Goal: Transaction & Acquisition: Purchase product/service

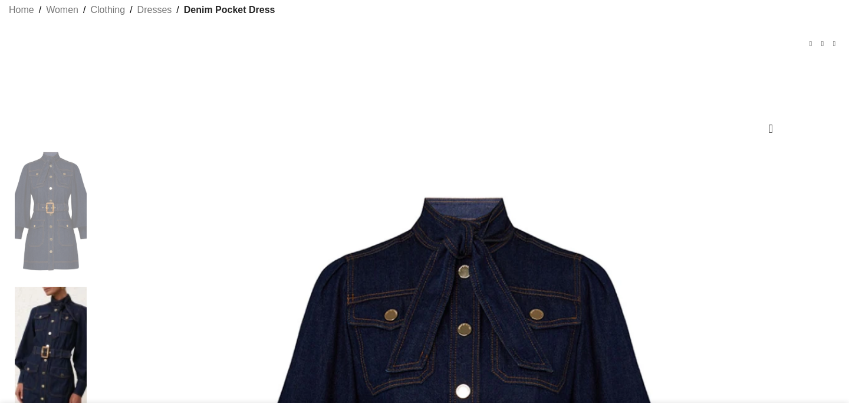
scroll to position [78, 0]
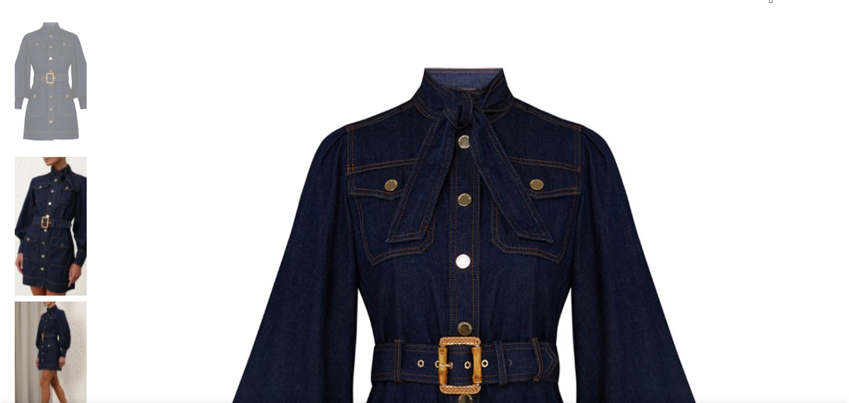
scroll to position [272, 0]
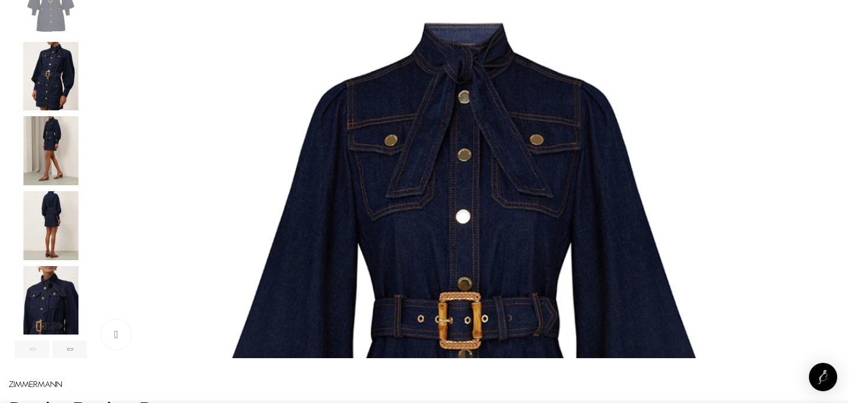
scroll to position [0, 124]
click at [87, 171] on img "3 / 6" at bounding box center [51, 150] width 72 height 69
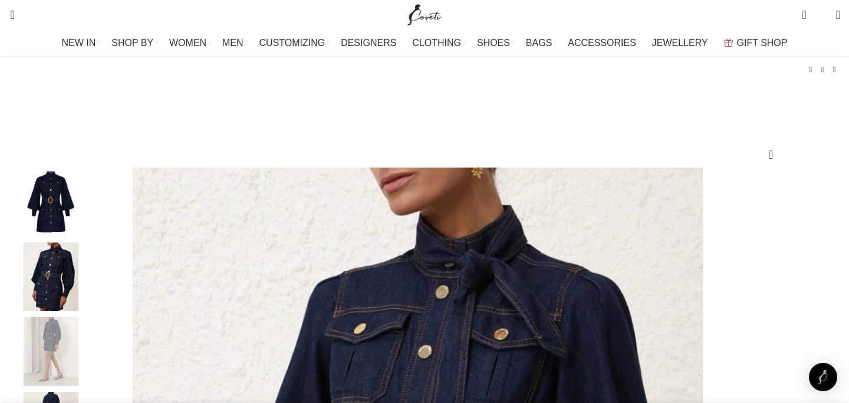
scroll to position [0, 248]
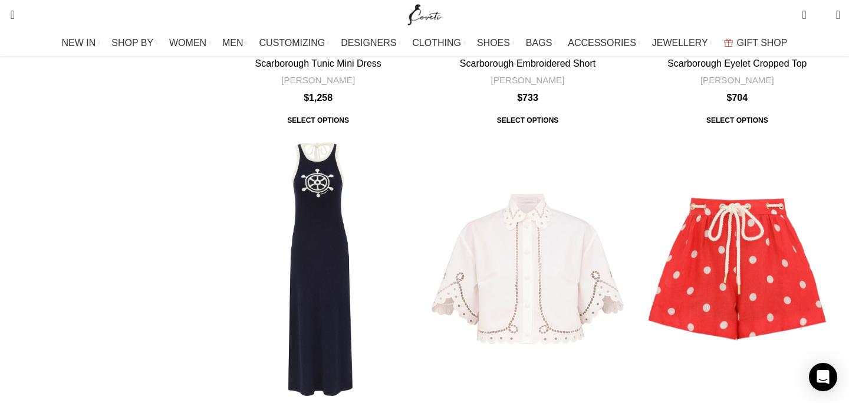
scroll to position [3783, 0]
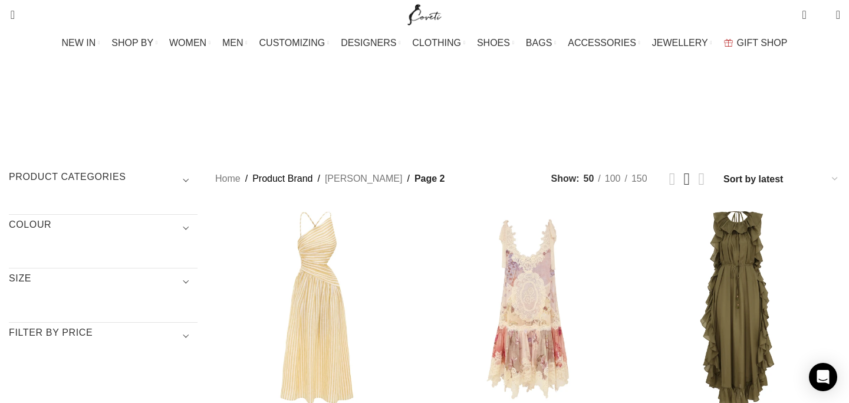
click at [730, 101] on span "Show sidebar" at bounding box center [424, 201] width 849 height 403
click at [707, 103] on span "Show sidebar" at bounding box center [424, 201] width 849 height 403
click at [694, 101] on span "Show sidebar" at bounding box center [424, 201] width 849 height 403
click at [684, 101] on span "Show sidebar" at bounding box center [424, 201] width 849 height 403
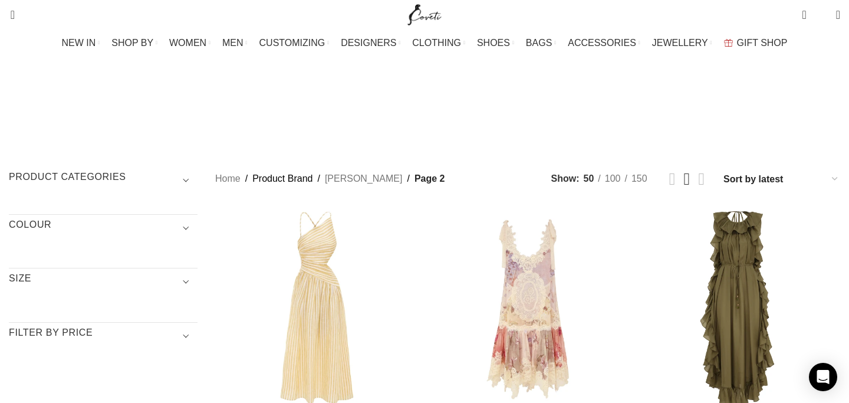
click at [684, 101] on span "Show sidebar" at bounding box center [424, 201] width 849 height 403
click at [773, 99] on span "Show sidebar" at bounding box center [424, 201] width 849 height 403
click at [770, 101] on span "Show sidebar" at bounding box center [424, 201] width 849 height 403
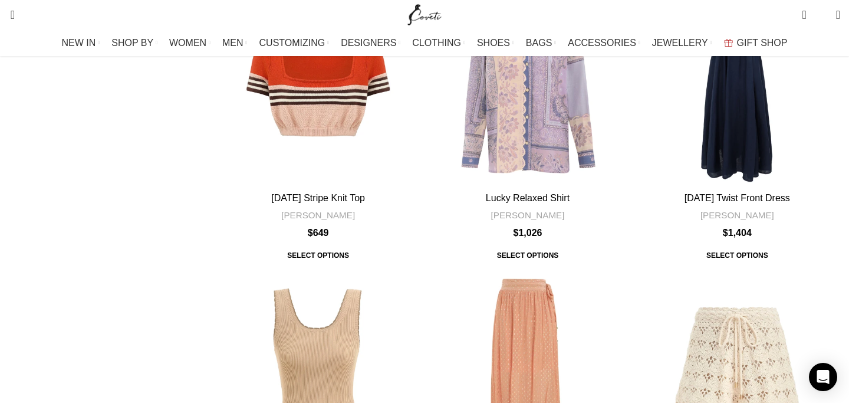
scroll to position [3529, 0]
